Goal: Obtain resource: Download file/media

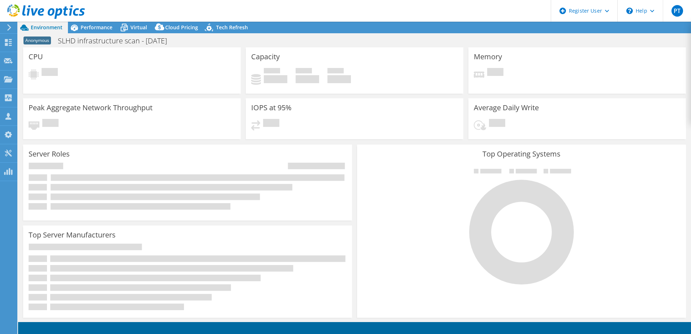
select select "USD"
select select "Australia"
select select "AUD"
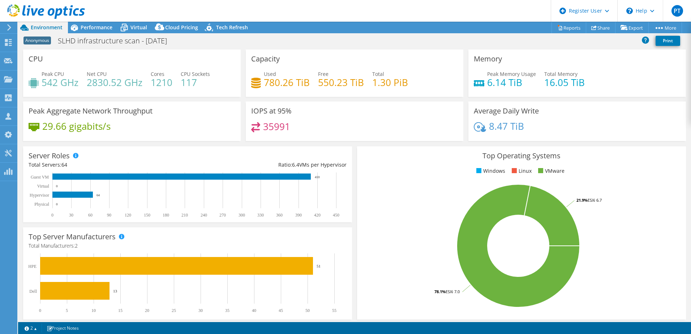
click at [7, 26] on icon at bounding box center [9, 27] width 5 height 7
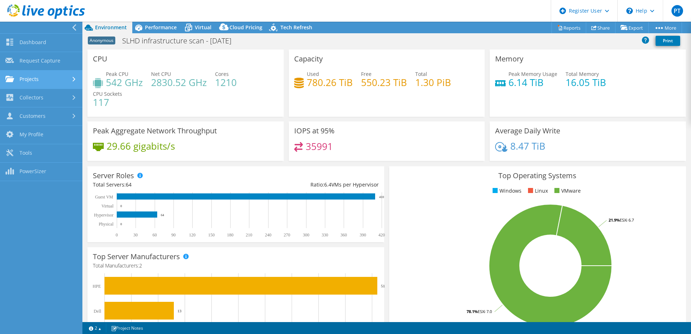
click at [72, 78] on div at bounding box center [75, 79] width 8 height 5
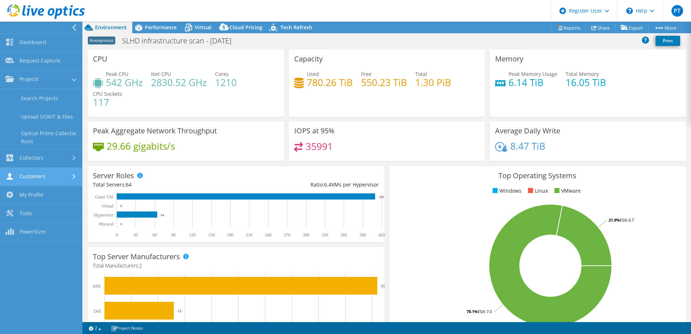
click at [75, 177] on use at bounding box center [74, 176] width 3 height 5
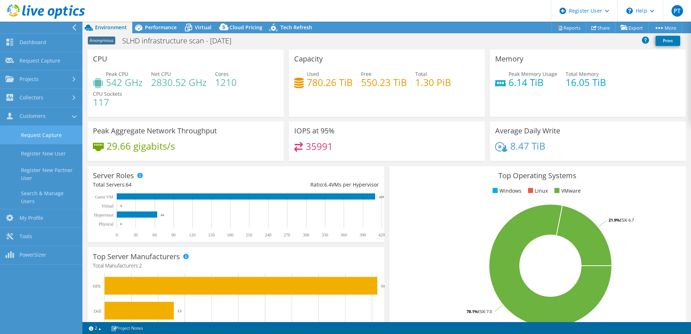
click at [61, 132] on link "Request Capture" at bounding box center [41, 135] width 82 height 18
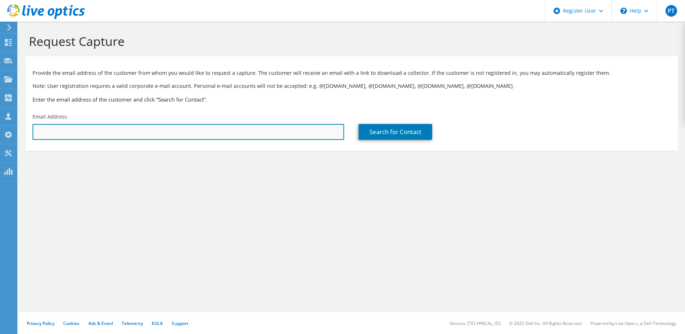
click at [88, 128] on input "text" at bounding box center [189, 132] width 312 height 16
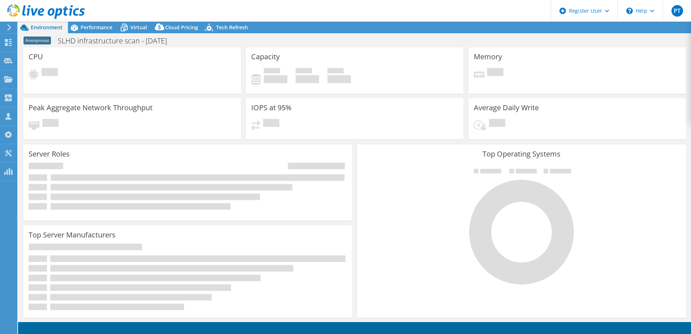
select select "Australia"
select select "AUD"
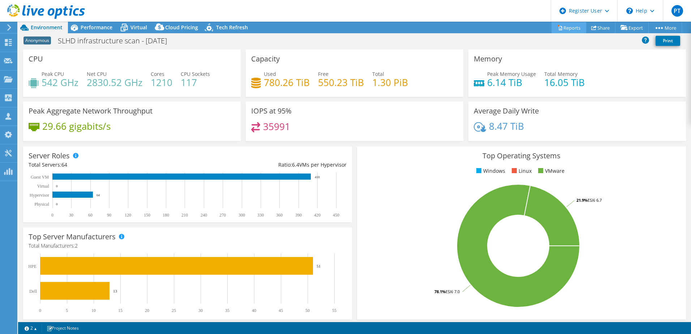
click at [560, 30] on link "Reports" at bounding box center [568, 27] width 35 height 11
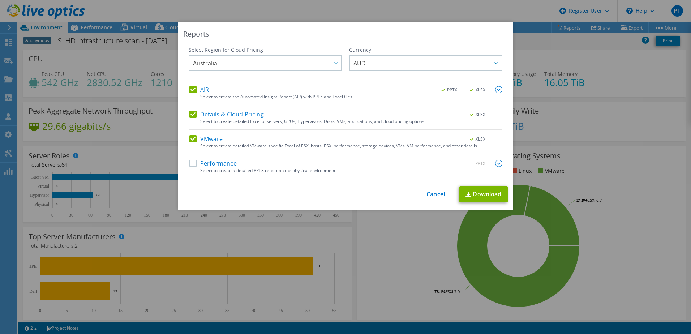
click at [426, 195] on link "Cancel" at bounding box center [435, 194] width 18 height 7
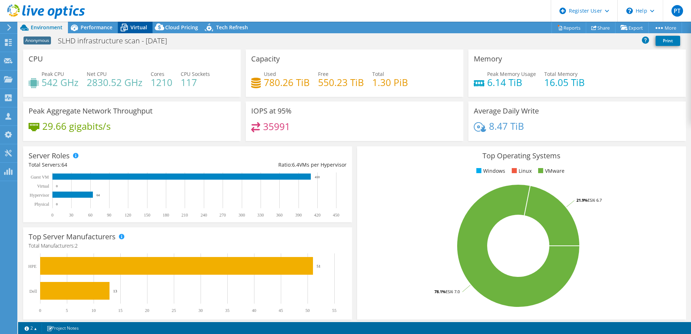
click at [142, 29] on span "Virtual" at bounding box center [138, 27] width 17 height 7
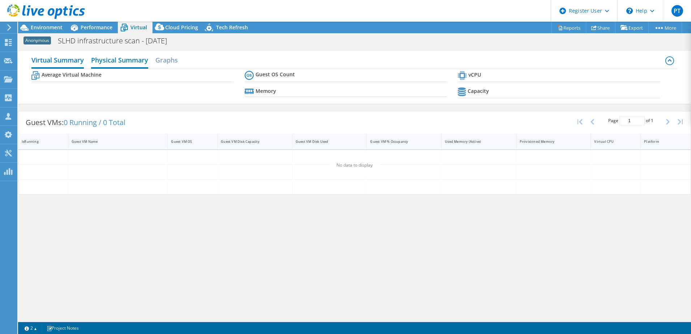
click at [136, 61] on h2 "Physical Summary" at bounding box center [119, 61] width 57 height 16
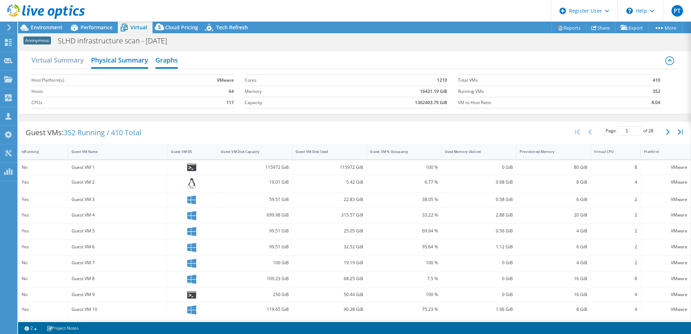
click at [168, 61] on h2 "Graphs" at bounding box center [166, 61] width 22 height 16
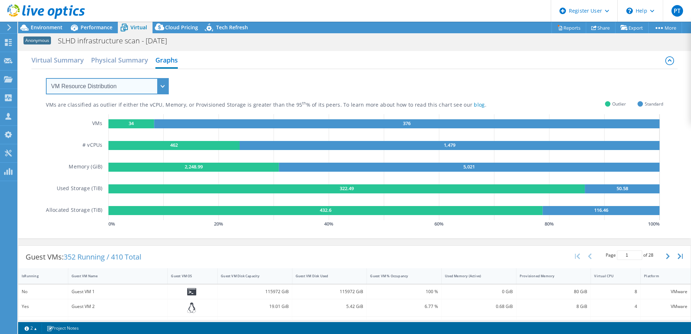
click at [104, 84] on select "VM Resource Distribution Provisioning Contrast Over Provisioning" at bounding box center [107, 86] width 123 height 16
select select "Over Provisioning"
click at [46, 78] on select "VM Resource Distribution Provisioning Contrast Over Provisioning" at bounding box center [107, 86] width 123 height 16
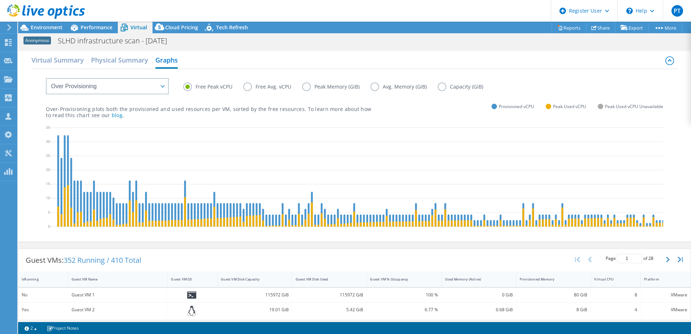
click at [277, 86] on label "Free Avg. vCPU" at bounding box center [272, 86] width 59 height 9
click at [0, 0] on input "Free Avg. vCPU" at bounding box center [0, 0] width 0 height 0
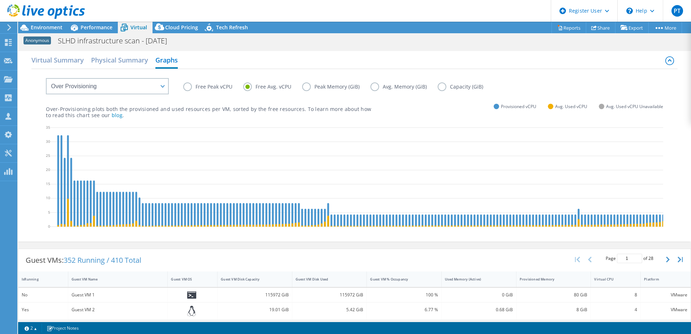
click at [444, 85] on label "Capacity (GiB)" at bounding box center [465, 86] width 56 height 9
click at [0, 0] on input "Capacity (GiB)" at bounding box center [0, 0] width 0 height 0
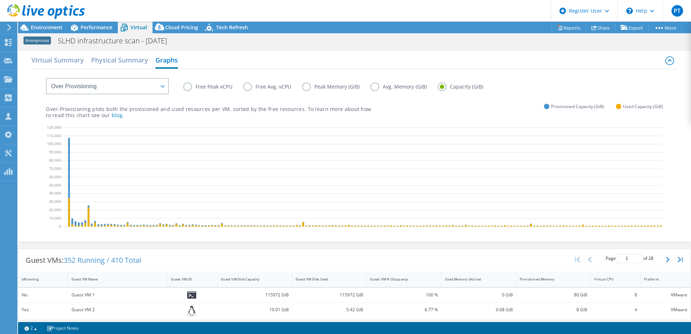
click at [373, 89] on label "Avg. Memory (GiB)" at bounding box center [403, 86] width 67 height 9
click at [0, 0] on input "Avg. Memory (GiB)" at bounding box center [0, 0] width 0 height 0
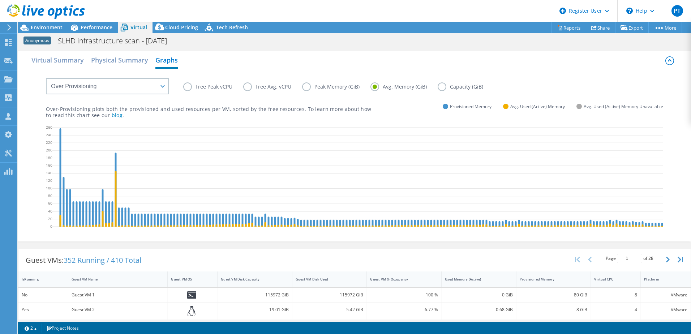
click at [327, 83] on label "Peak Memory (GiB)" at bounding box center [336, 86] width 68 height 9
click at [0, 0] on input "Peak Memory (GiB)" at bounding box center [0, 0] width 0 height 0
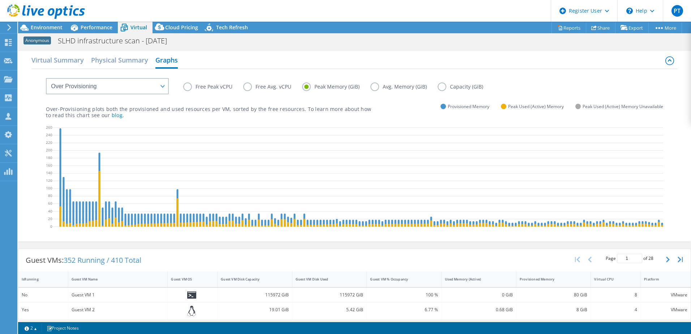
click at [260, 85] on label "Free Avg. vCPU" at bounding box center [272, 86] width 59 height 9
click at [0, 0] on input "Free Avg. vCPU" at bounding box center [0, 0] width 0 height 0
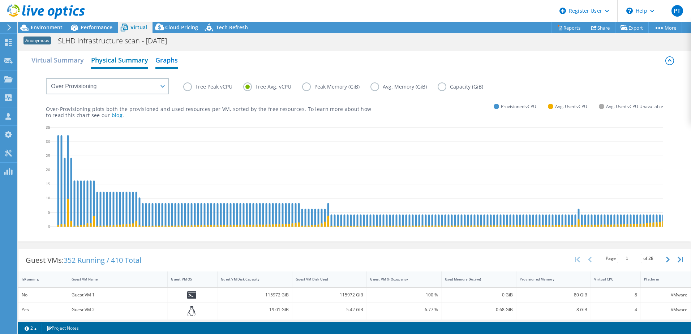
click at [108, 61] on h2 "Physical Summary" at bounding box center [119, 61] width 57 height 16
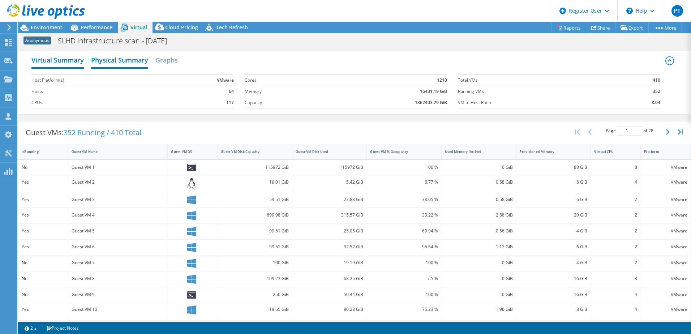
click at [78, 61] on h2 "Virtual Summary" at bounding box center [57, 61] width 52 height 16
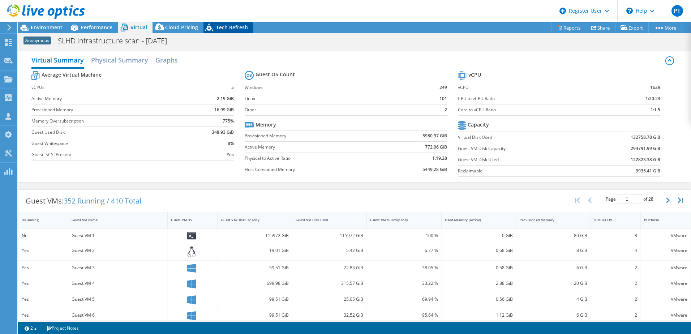
click at [230, 31] on div "Tech Refresh" at bounding box center [228, 28] width 50 height 12
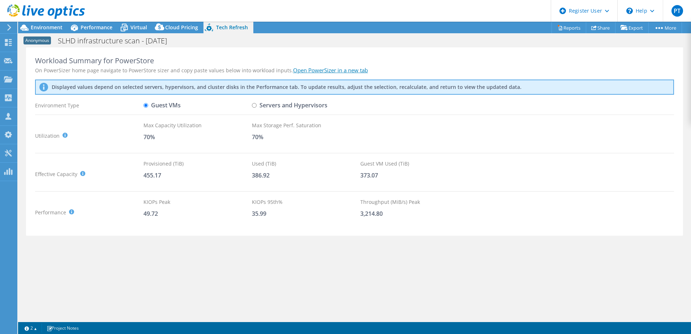
click at [255, 106] on input "Servers and Hypervisors" at bounding box center [254, 105] width 5 height 5
radio input "true"
click at [319, 70] on link "Open PowerSizer in a new tab" at bounding box center [330, 69] width 75 height 7
click at [182, 107] on div "Guest VMs" at bounding box center [197, 105] width 108 height 13
click at [168, 105] on label "Guest VMs" at bounding box center [161, 105] width 37 height 13
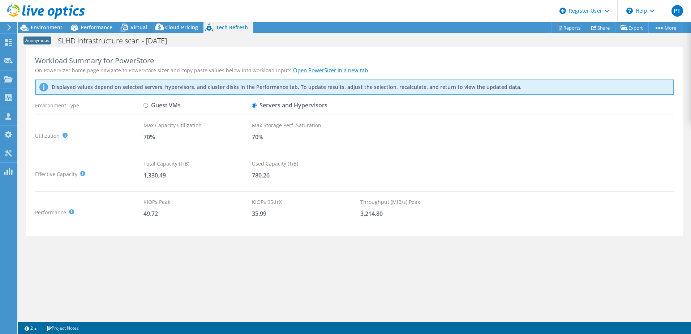
click at [148, 105] on input "Guest VMs" at bounding box center [145, 105] width 5 height 5
radio input "true"
click at [258, 107] on label "Servers and Hypervisors" at bounding box center [289, 105] width 75 height 13
click at [256, 107] on input "Servers and Hypervisors" at bounding box center [254, 105] width 5 height 5
radio input "true"
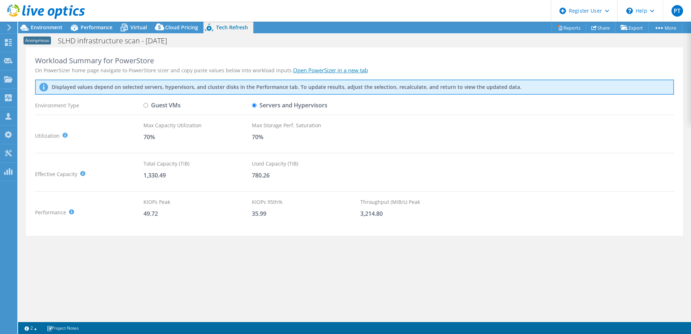
click at [155, 105] on label "Guest VMs" at bounding box center [161, 105] width 37 height 13
click at [148, 105] on input "Guest VMs" at bounding box center [145, 105] width 5 height 5
radio input "true"
click at [258, 103] on label "Servers and Hypervisors" at bounding box center [289, 105] width 75 height 13
click at [256, 103] on input "Servers and Hypervisors" at bounding box center [254, 105] width 5 height 5
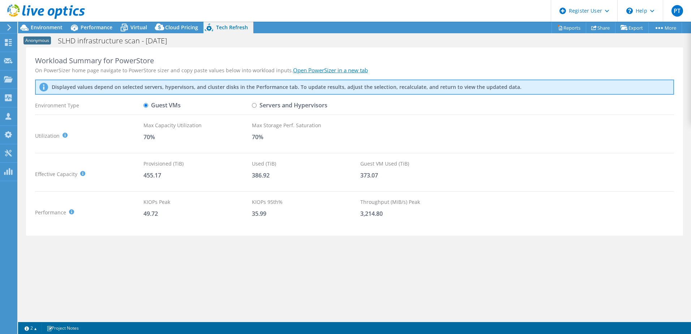
radio input "true"
click at [164, 107] on label "Guest VMs" at bounding box center [161, 105] width 37 height 13
click at [148, 107] on input "Guest VMs" at bounding box center [145, 105] width 5 height 5
radio input "true"
click at [267, 111] on label "Servers and Hypervisors" at bounding box center [289, 105] width 75 height 13
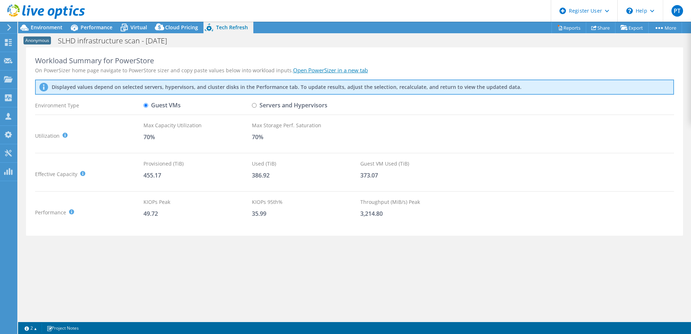
click at [256, 108] on input "Servers and Hypervisors" at bounding box center [254, 105] width 5 height 5
radio input "true"
radio input "false"
click at [415, 168] on div "Effective Capacity Total Capacity (TiB) : Sum of local and shared disk capaciti…" at bounding box center [354, 174] width 639 height 29
click at [317, 284] on div "Workload Summary for PowerStore On PowerSizer home page navigate to PowerStore …" at bounding box center [354, 183] width 673 height 272
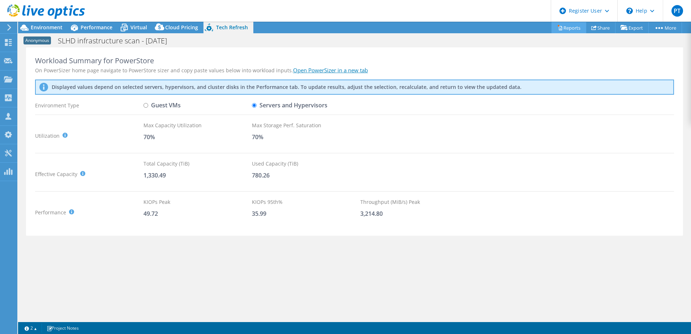
click at [559, 30] on link "Reports" at bounding box center [568, 27] width 35 height 11
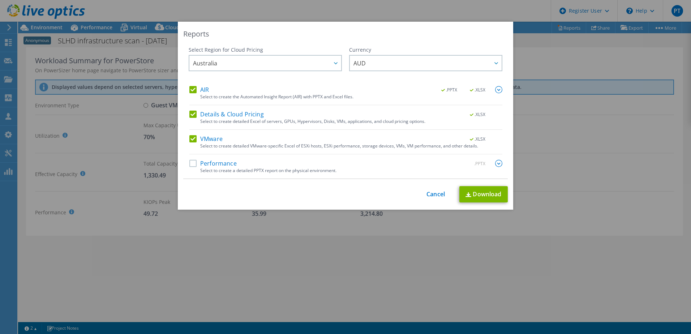
click at [495, 89] on img at bounding box center [498, 89] width 7 height 7
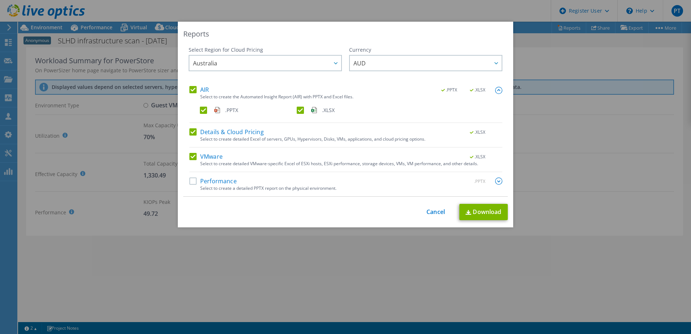
click at [495, 182] on img at bounding box center [498, 180] width 7 height 7
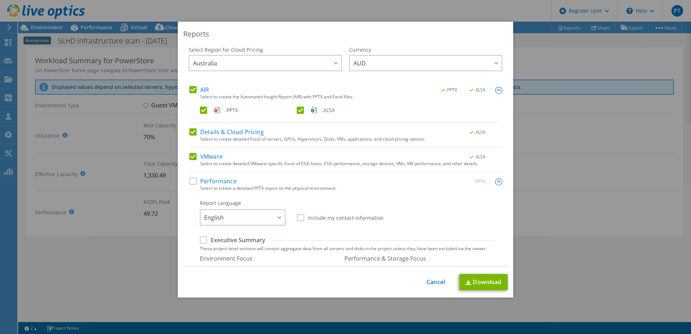
click at [226, 111] on span ".PPTX" at bounding box center [231, 110] width 13 height 8
click at [0, 0] on input ".PPTX" at bounding box center [0, 0] width 0 height 0
click at [226, 111] on span ".PPTX" at bounding box center [231, 110] width 13 height 8
click at [0, 0] on input ".PPTX" at bounding box center [0, 0] width 0 height 0
click at [192, 131] on label "Details & Cloud Pricing" at bounding box center [226, 131] width 74 height 7
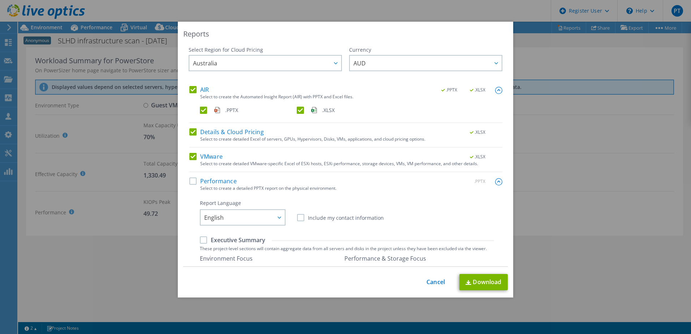
click at [0, 0] on input "Details & Cloud Pricing" at bounding box center [0, 0] width 0 height 0
click at [190, 155] on label "VMware" at bounding box center [205, 156] width 33 height 7
click at [0, 0] on input "VMware" at bounding box center [0, 0] width 0 height 0
click at [477, 284] on link "Download" at bounding box center [483, 282] width 48 height 16
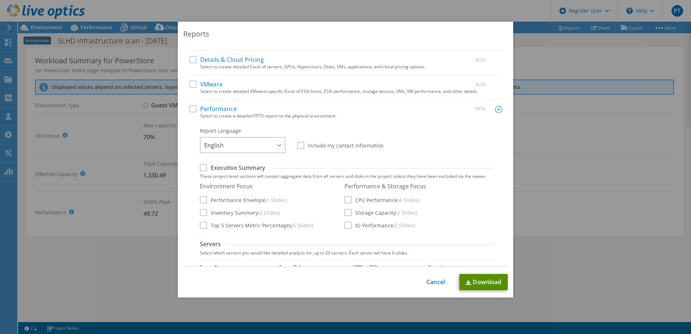
scroll to position [144, 0]
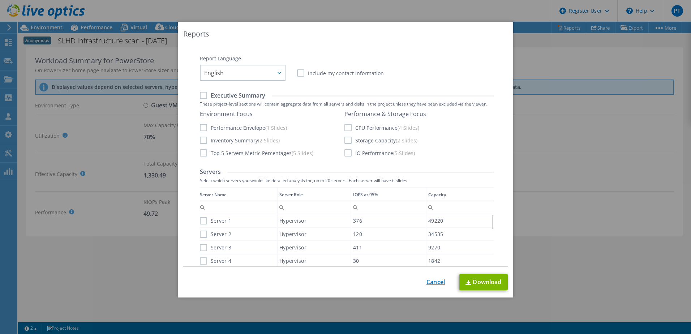
click at [435, 281] on link "Cancel" at bounding box center [435, 282] width 18 height 7
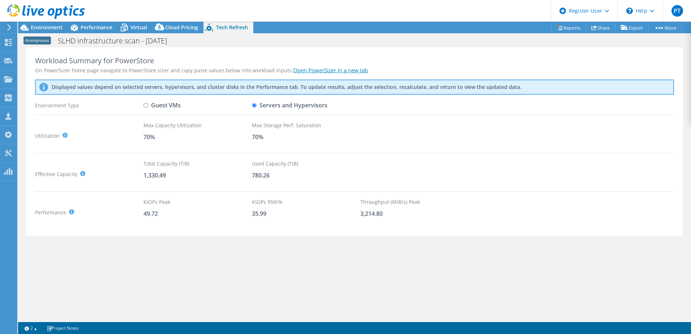
click at [564, 286] on div "Workload Summary for PowerStore On PowerSizer home page navigate to PowerStore …" at bounding box center [354, 183] width 673 height 272
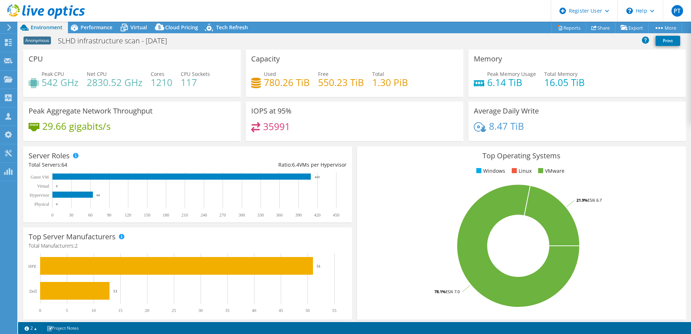
select select "Australia"
select select "AUD"
